Goal: Check status: Check status

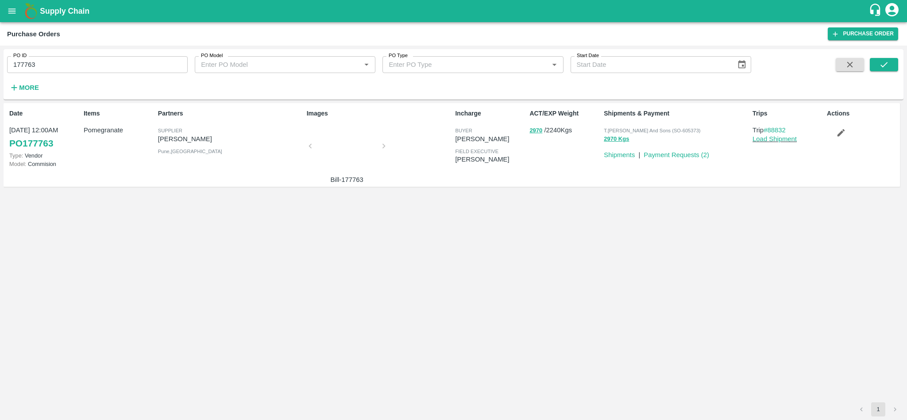
click at [85, 64] on input "177763" at bounding box center [97, 64] width 181 height 17
paste input "text"
click at [885, 72] on span at bounding box center [884, 76] width 28 height 36
click at [884, 65] on icon "submit" at bounding box center [885, 65] width 10 height 10
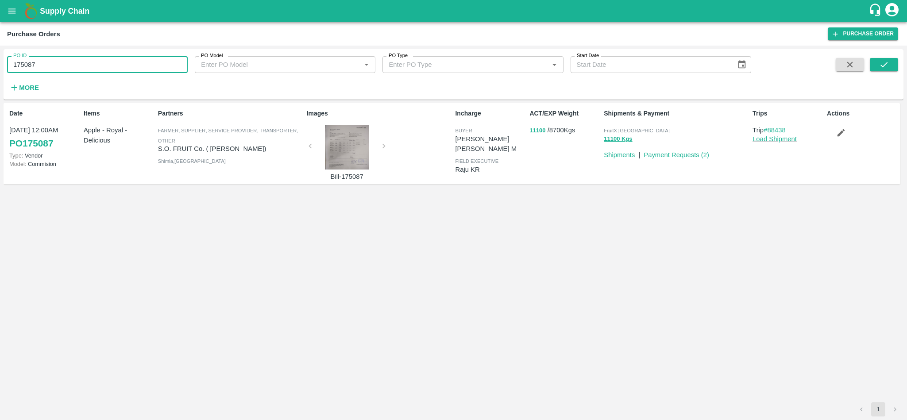
click at [66, 63] on input "175087" at bounding box center [97, 64] width 181 height 17
paste input "text"
click at [885, 62] on icon "submit" at bounding box center [885, 65] width 10 height 10
click at [113, 64] on input "176591" at bounding box center [97, 64] width 181 height 17
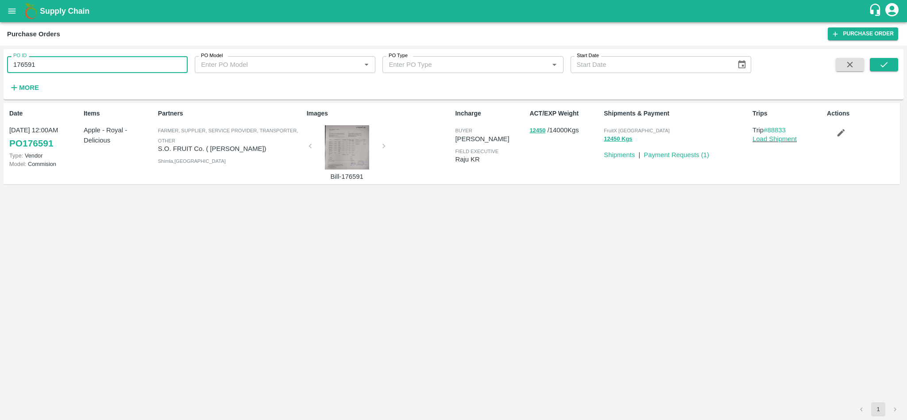
click at [113, 64] on input "176591" at bounding box center [97, 64] width 181 height 17
paste input "text"
click at [890, 61] on button "submit" at bounding box center [884, 64] width 28 height 13
click at [116, 69] on input "176576" at bounding box center [97, 64] width 181 height 17
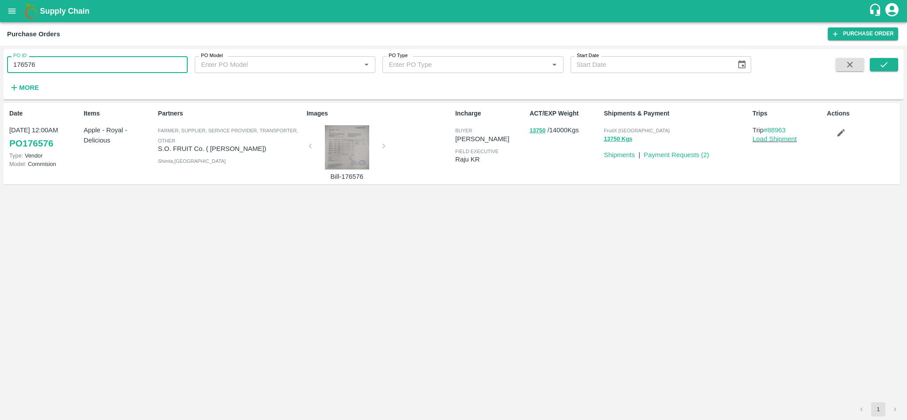
paste input "text"
click at [881, 62] on icon "submit" at bounding box center [885, 65] width 10 height 10
click at [89, 64] on input "176586" at bounding box center [97, 64] width 181 height 17
paste input "text"
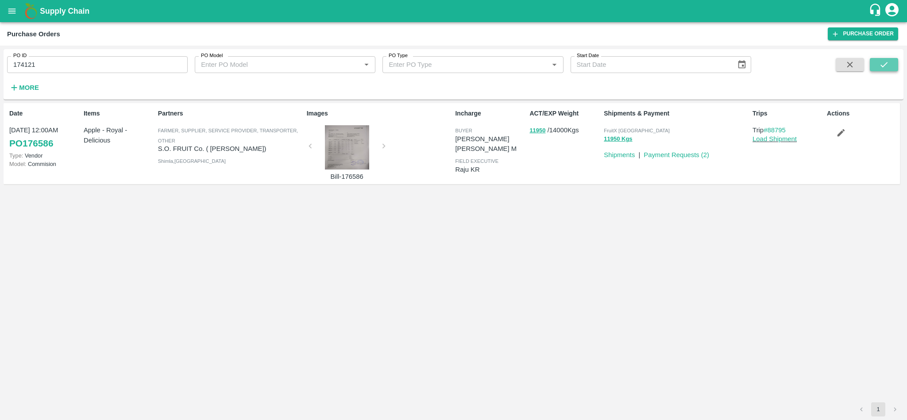
click at [889, 64] on button "submit" at bounding box center [884, 64] width 28 height 13
click at [121, 66] on input "174121" at bounding box center [97, 64] width 181 height 17
paste input "text"
click at [888, 67] on icon "submit" at bounding box center [885, 65] width 10 height 10
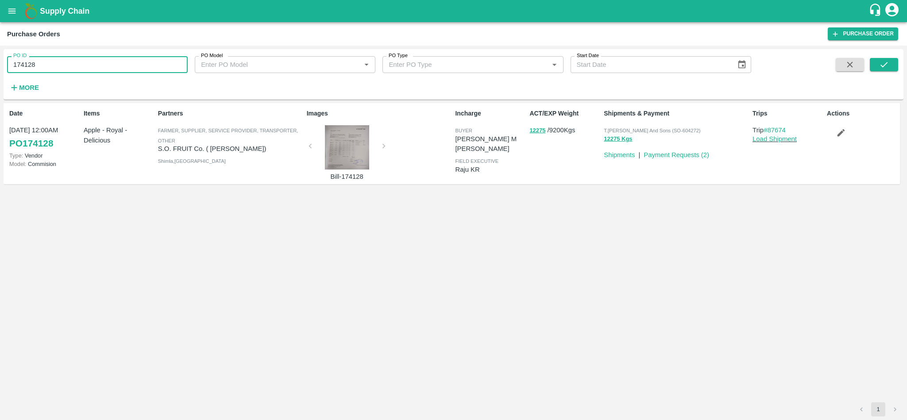
click at [41, 59] on input "174128" at bounding box center [97, 64] width 181 height 17
click at [140, 69] on input "174128" at bounding box center [97, 64] width 181 height 17
paste input "text"
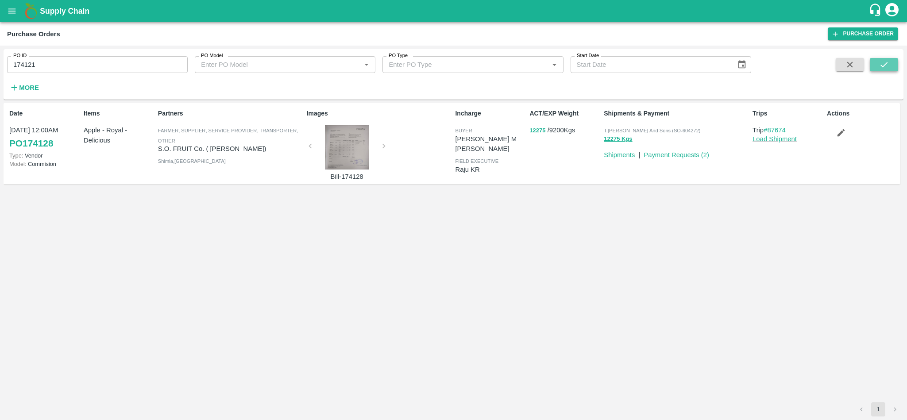
click at [892, 65] on button "submit" at bounding box center [884, 64] width 28 height 13
click at [131, 58] on input "174121" at bounding box center [97, 64] width 181 height 17
paste input "text"
click at [884, 62] on icon "submit" at bounding box center [885, 65] width 10 height 10
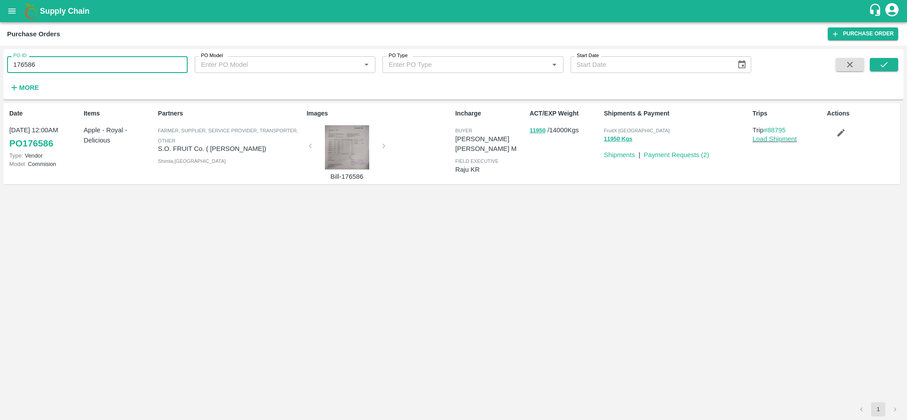
click at [119, 70] on input "176586" at bounding box center [97, 64] width 181 height 17
paste input "text"
click at [890, 62] on button "submit" at bounding box center [884, 64] width 28 height 13
click at [89, 64] on input "176576" at bounding box center [97, 64] width 181 height 17
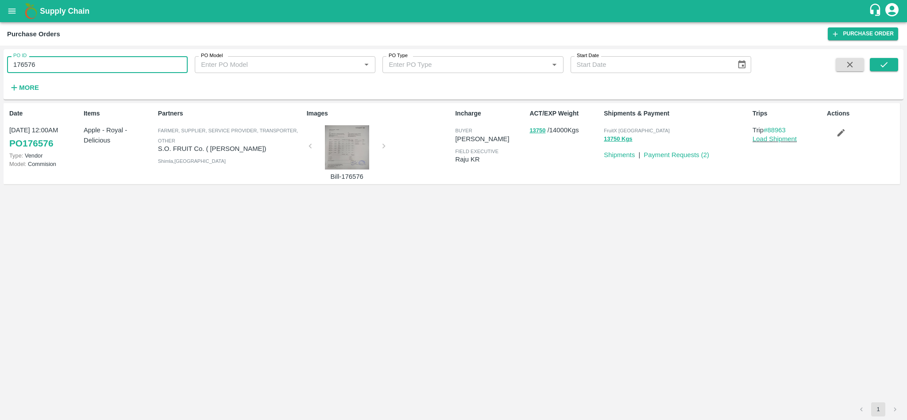
click at [89, 64] on input "176576" at bounding box center [97, 64] width 181 height 17
paste input "text"
click at [888, 67] on icon "submit" at bounding box center [885, 65] width 10 height 10
click at [70, 70] on input "176591" at bounding box center [97, 64] width 181 height 17
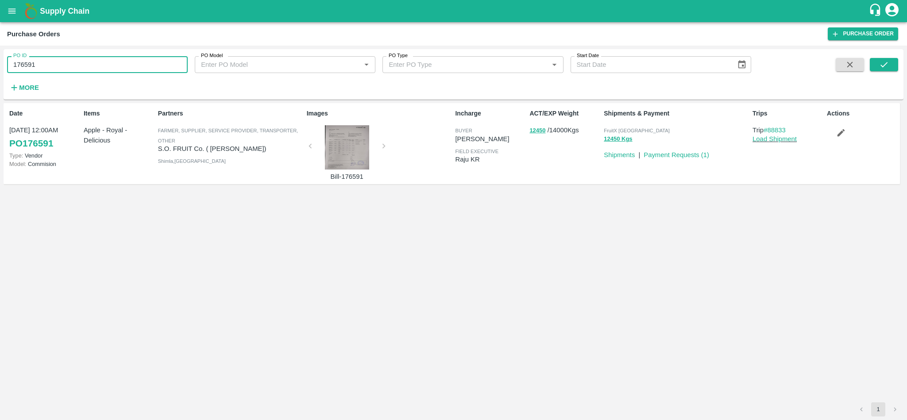
paste input "text"
type input "175087"
click at [892, 66] on button "submit" at bounding box center [884, 64] width 28 height 13
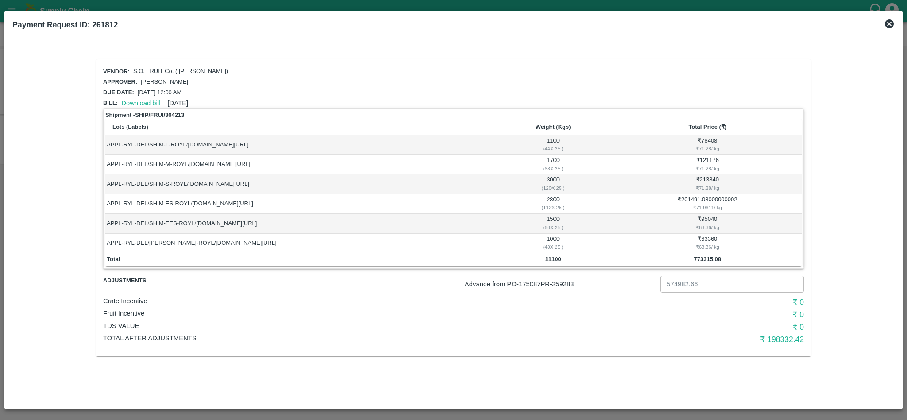
click at [148, 100] on link "Download bill" at bounding box center [140, 103] width 39 height 7
click at [133, 68] on p "S.O. FRUIT Co. ( Sardevan Singh)" at bounding box center [180, 71] width 95 height 8
drag, startPoint x: 133, startPoint y: 68, endPoint x: 224, endPoint y: 70, distance: 90.4
click at [224, 70] on div "Vendor: S.O. FRUIT Co. ( Sardevan Singh)" at bounding box center [452, 70] width 705 height 14
copy p "S.O. FRUIT Co. ( Sardevan Singh)"
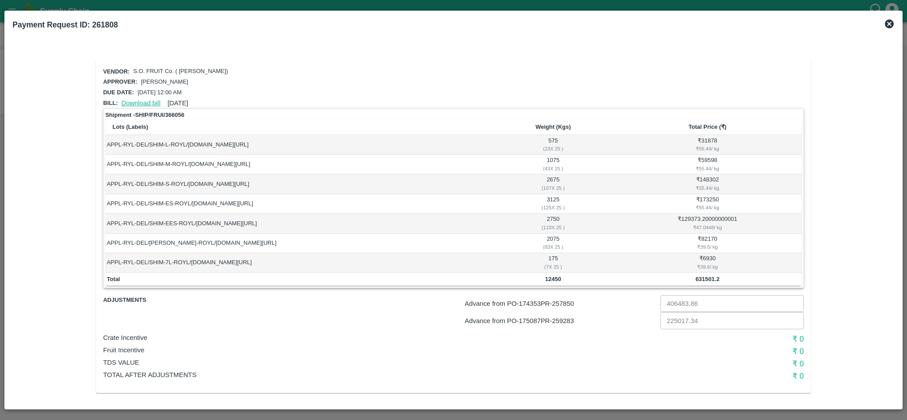
click at [134, 101] on link "Download bill" at bounding box center [140, 103] width 39 height 7
click at [141, 100] on link "Download bill" at bounding box center [140, 103] width 39 height 7
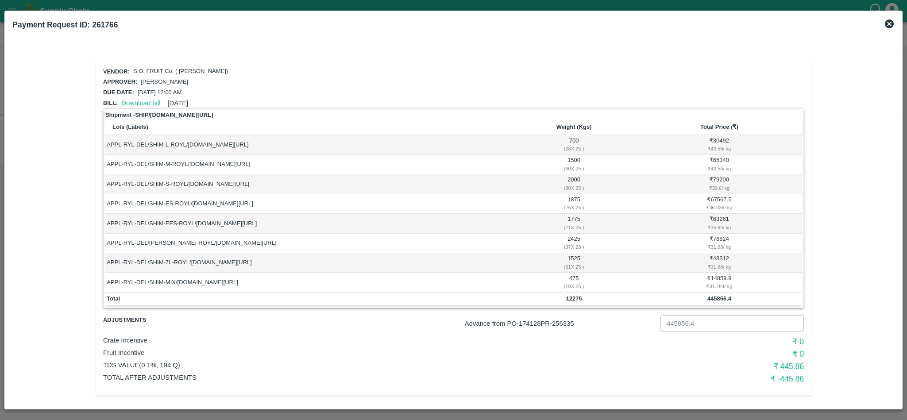
scroll to position [5, 0]
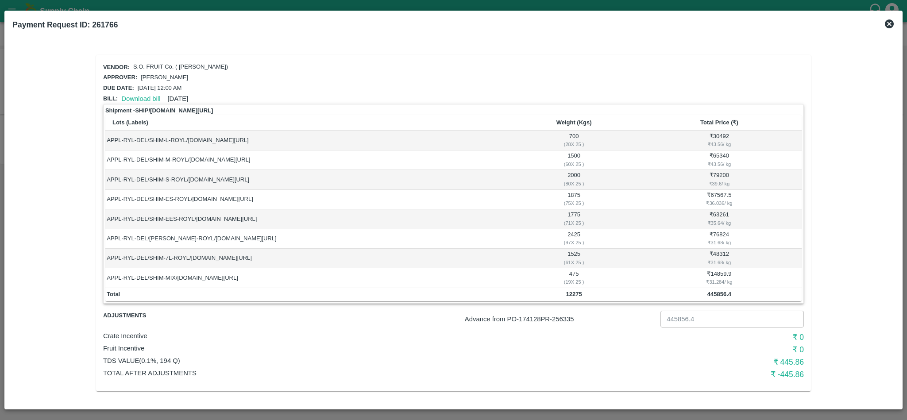
click at [561, 318] on p "Advance from PO- 174128 PR- 256335" at bounding box center [561, 319] width 192 height 10
copy p "256335"
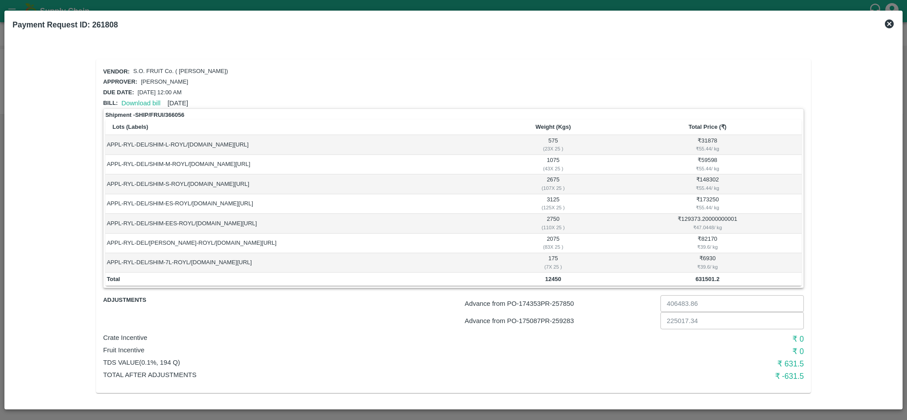
click at [570, 305] on p "Advance from PO- 174353 PR- 257850" at bounding box center [561, 304] width 192 height 10
copy p "257850"
click at [562, 318] on p "Advance from PO- 175087 PR- 259283" at bounding box center [561, 321] width 192 height 10
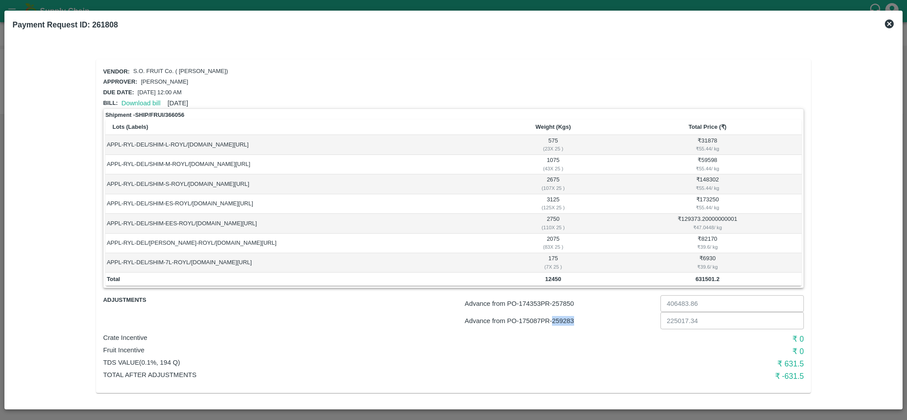
copy p "259283"
